Goal: Task Accomplishment & Management: Complete application form

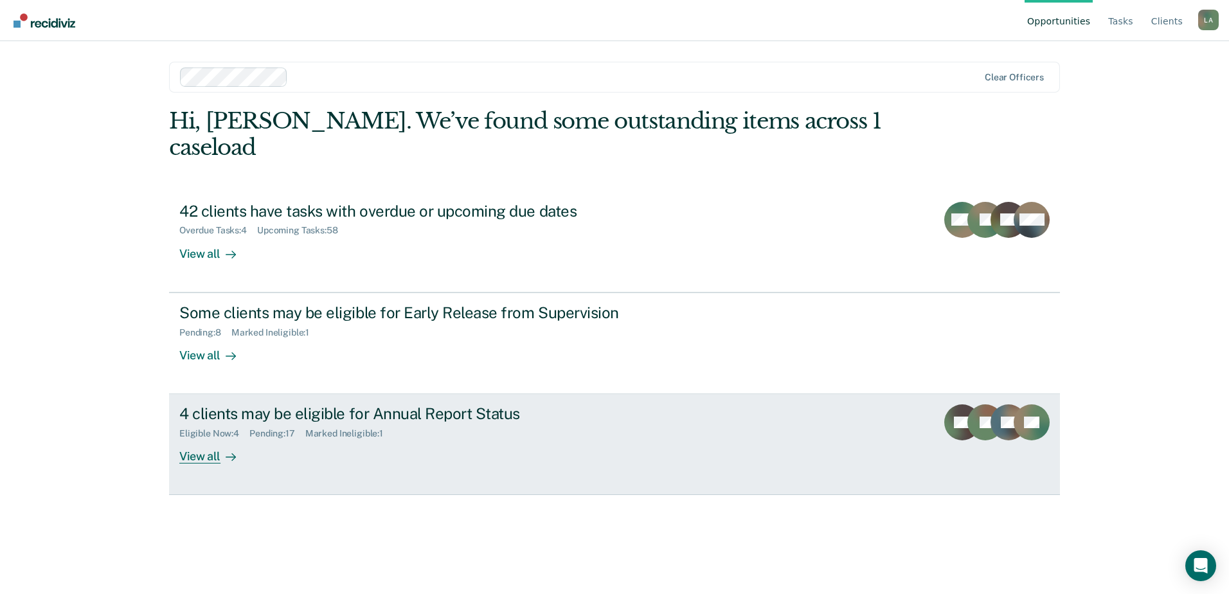
click at [204, 439] on div "View all" at bounding box center [215, 451] width 72 height 25
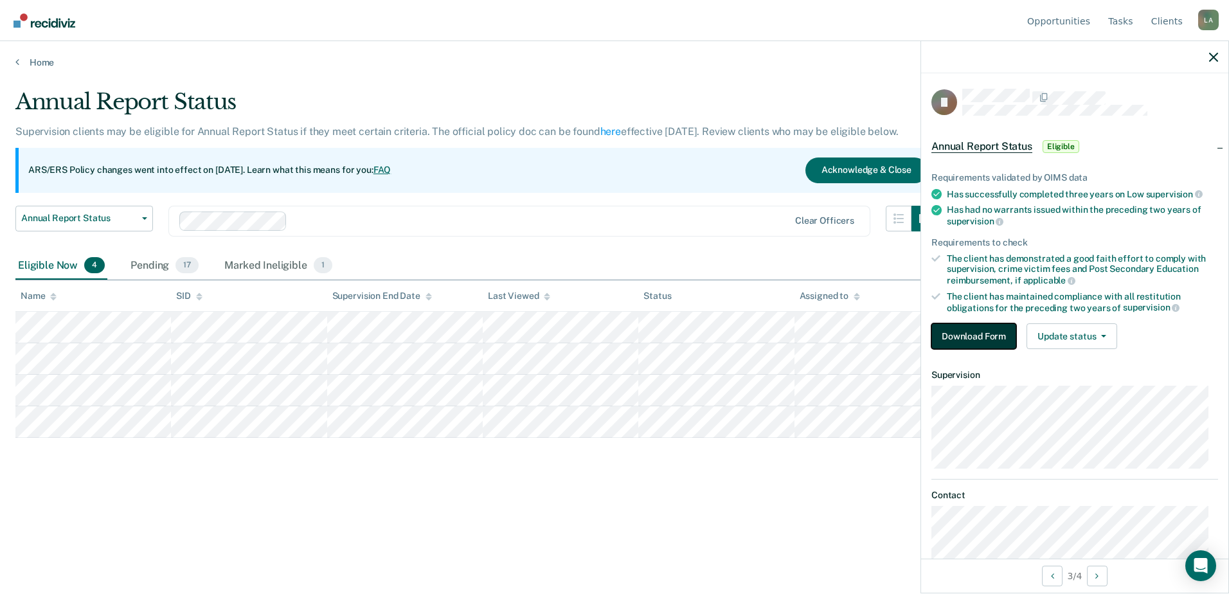
click at [975, 338] on button "Download Form" at bounding box center [974, 336] width 85 height 26
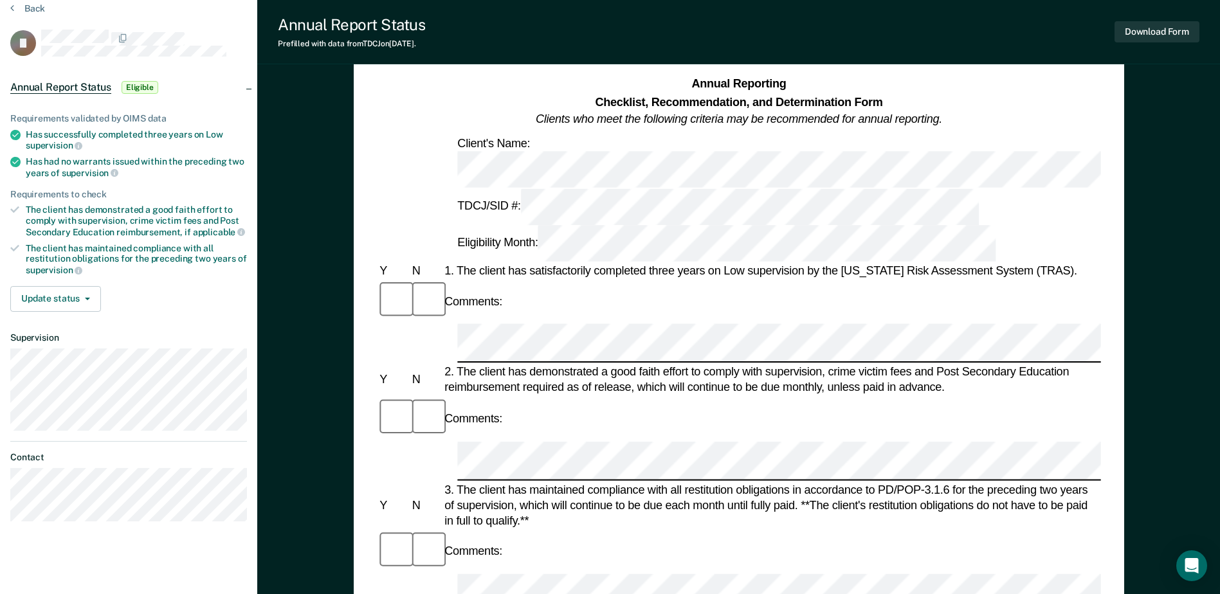
scroll to position [129, 0]
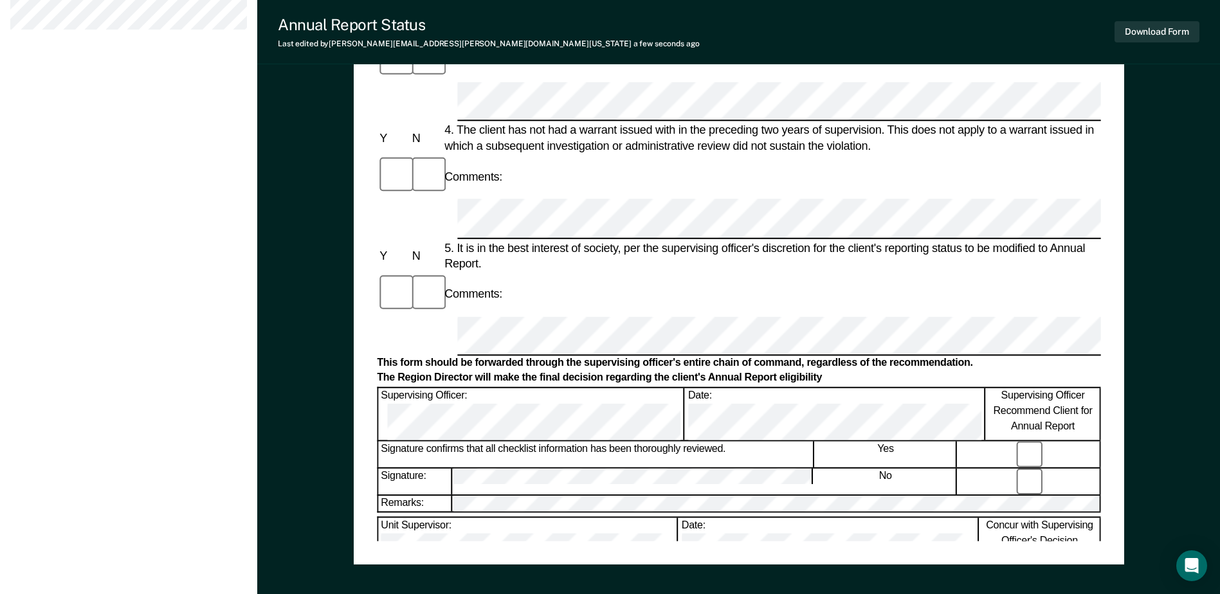
scroll to position [617, 0]
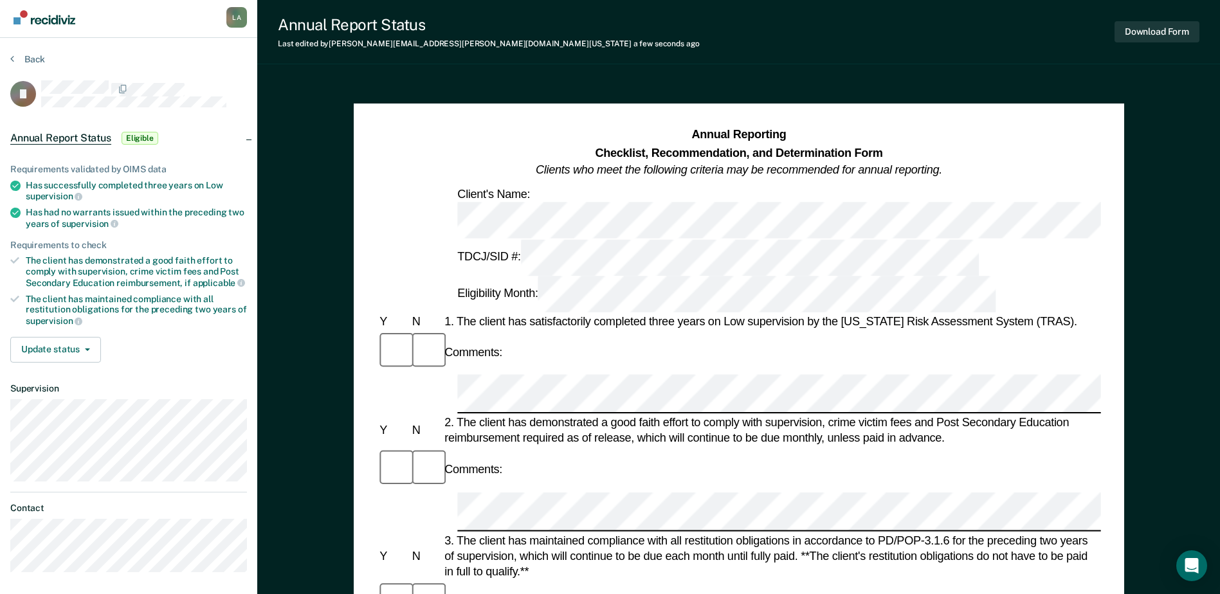
scroll to position [0, 0]
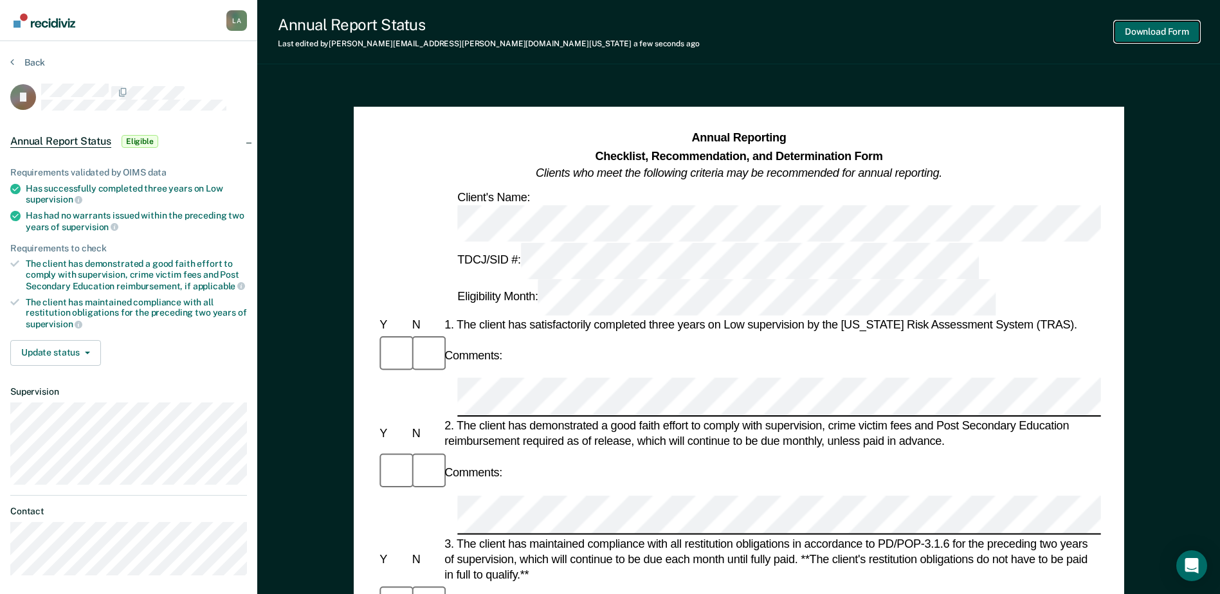
click at [1140, 38] on button "Download Form" at bounding box center [1156, 31] width 85 height 21
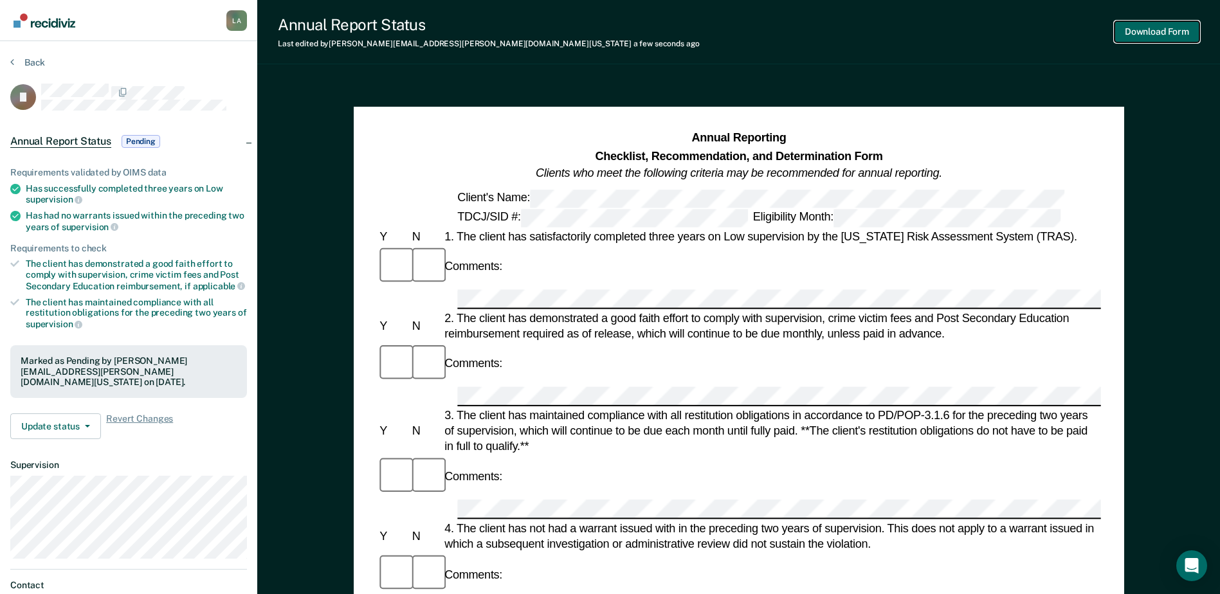
click at [1151, 34] on button "Download Form" at bounding box center [1156, 31] width 85 height 21
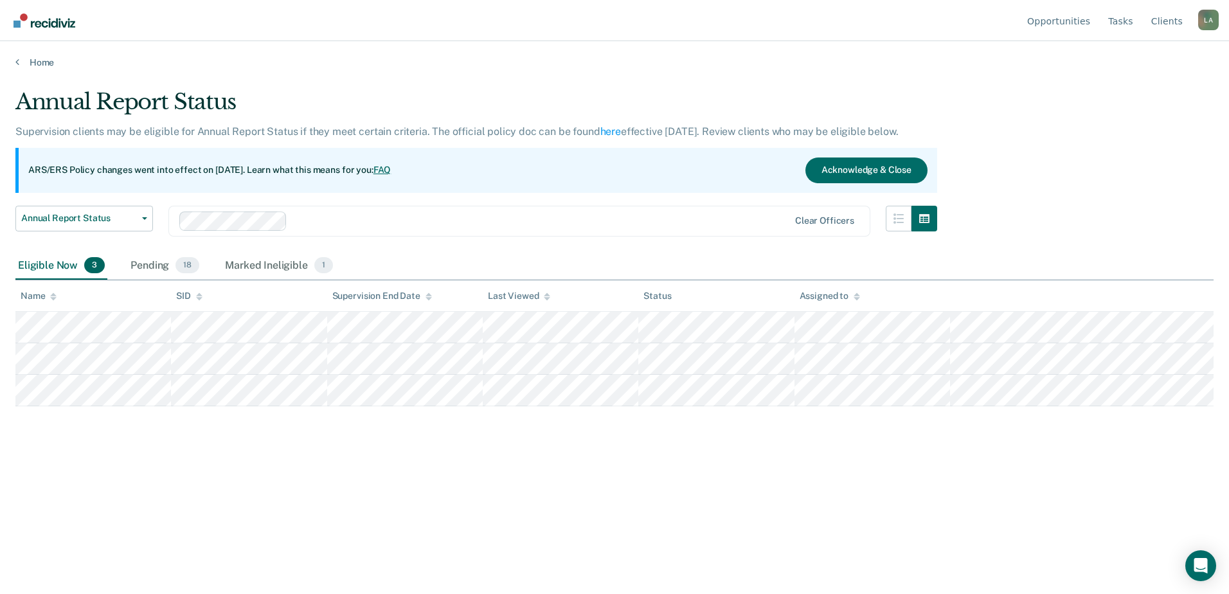
click at [261, 486] on div "Annual Report Status Supervision clients may be eligible for Annual Report Stat…" at bounding box center [614, 293] width 1198 height 409
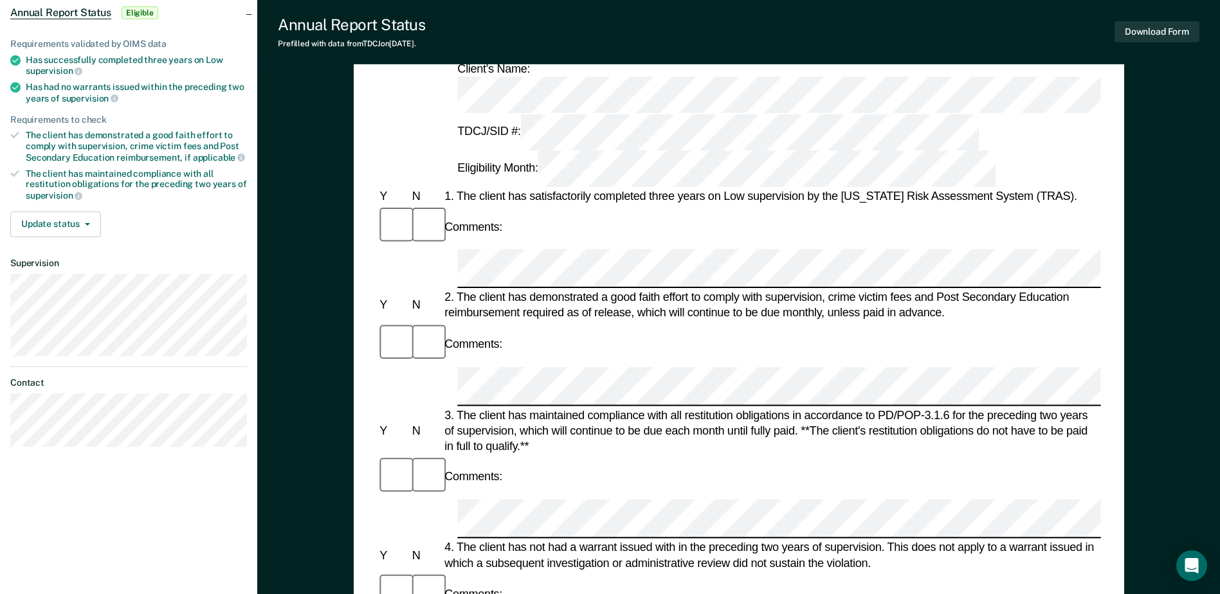
scroll to position [64, 0]
